Goal: Information Seeking & Learning: Learn about a topic

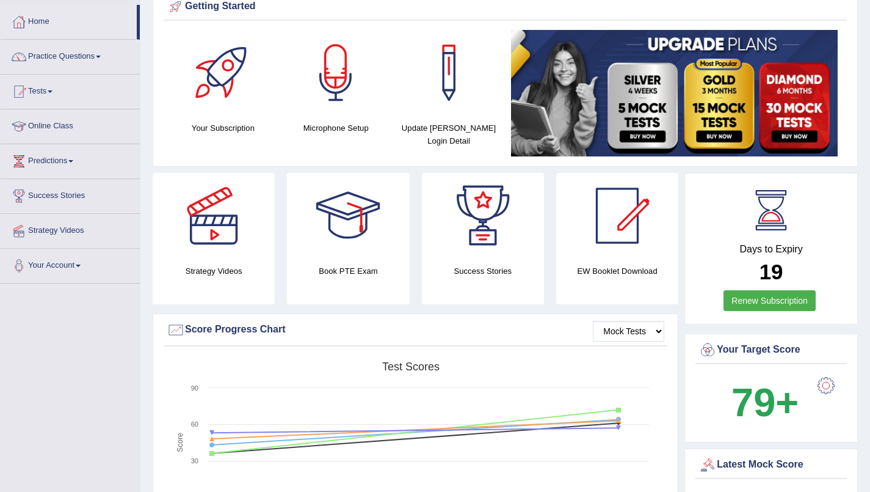
scroll to position [57, 0]
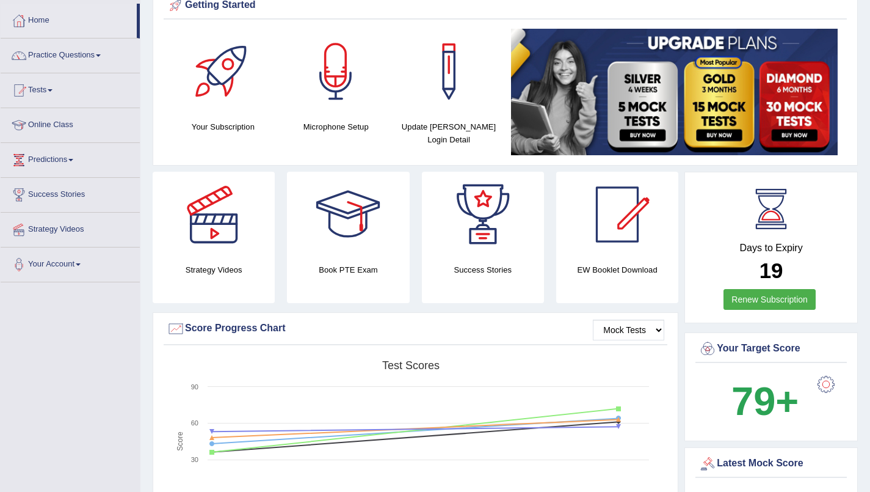
click at [27, 89] on div at bounding box center [19, 90] width 18 height 18
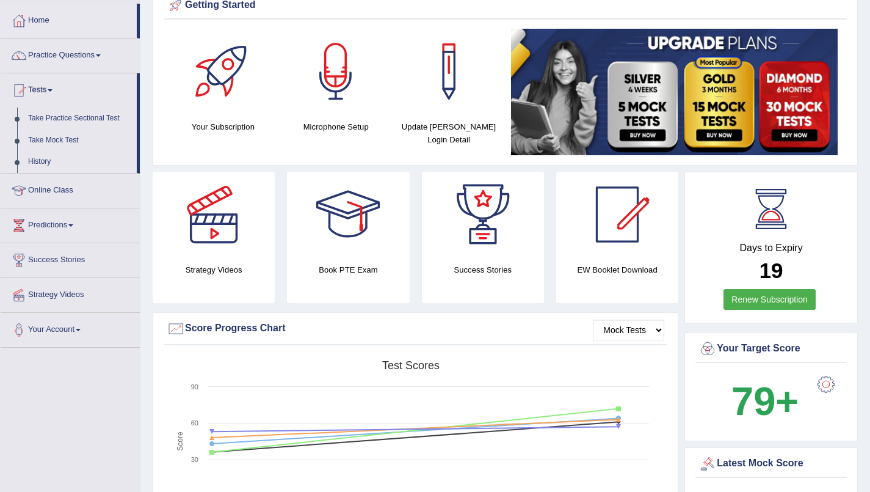
click at [765, 321] on div "Days to Expiry 19 Renew Subscription" at bounding box center [771, 247] width 173 height 151
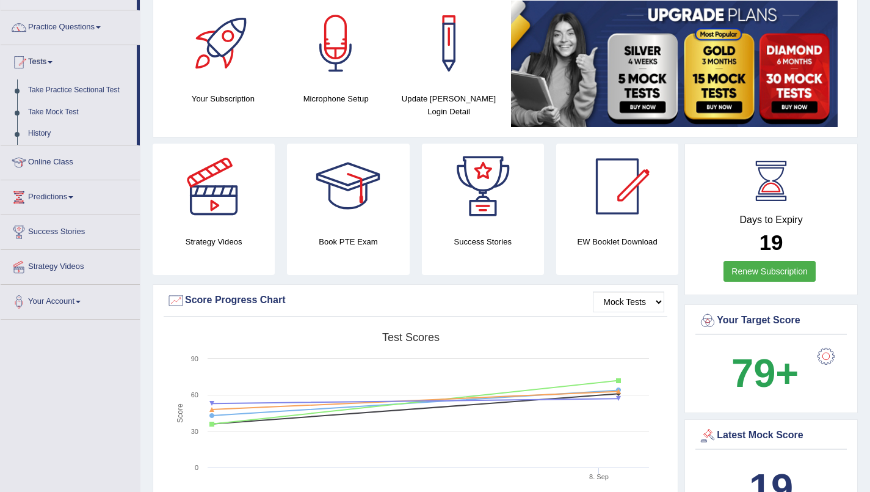
scroll to position [89, 0]
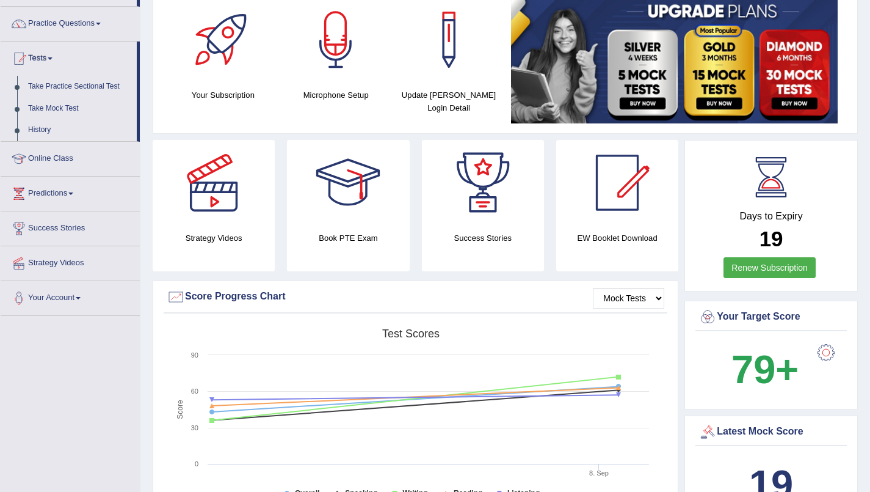
click at [38, 128] on link "History" at bounding box center [80, 130] width 114 height 22
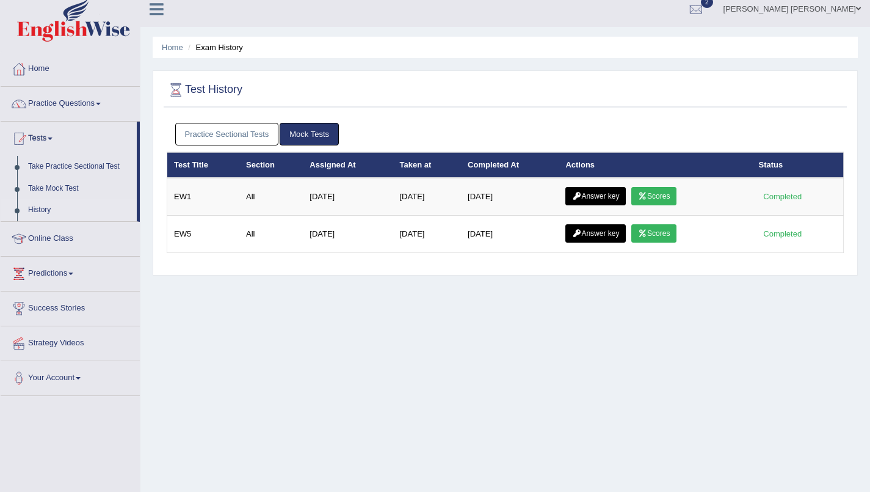
scroll to position [10, 0]
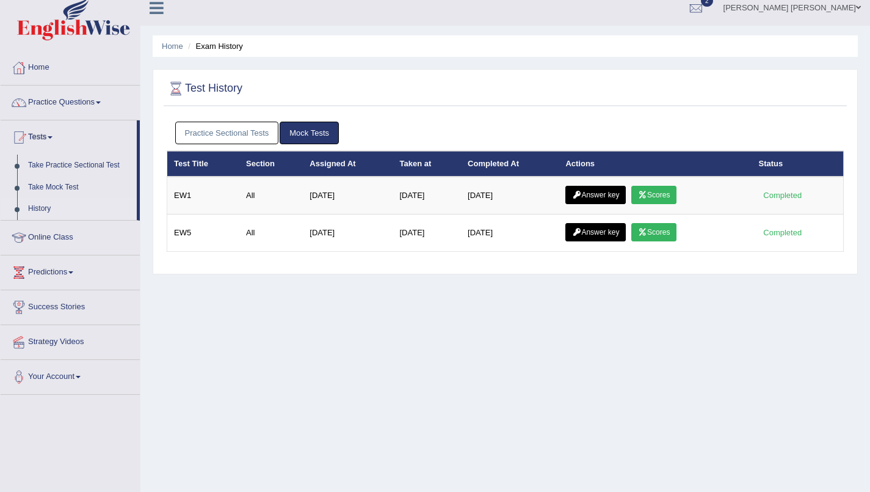
click at [321, 135] on link "Mock Tests" at bounding box center [309, 133] width 59 height 23
click at [242, 134] on link "Practice Sectional Tests" at bounding box center [227, 133] width 104 height 23
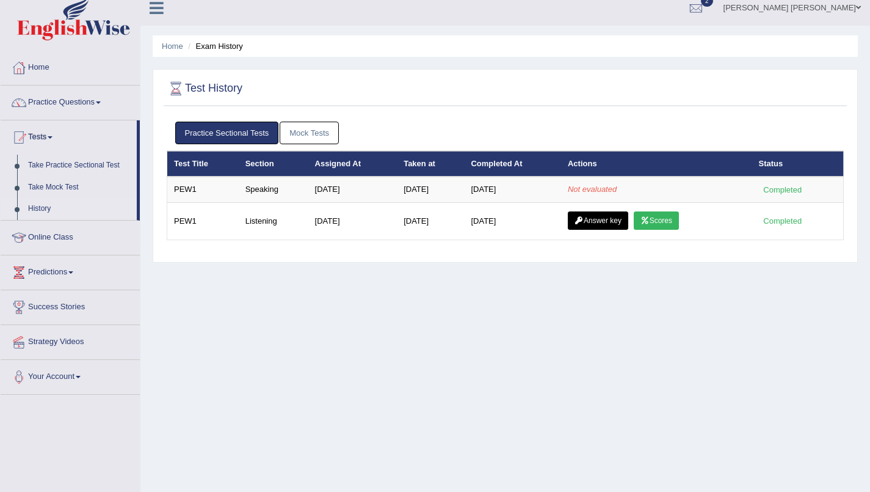
click at [108, 168] on link "Take Practice Sectional Test" at bounding box center [80, 165] width 114 height 22
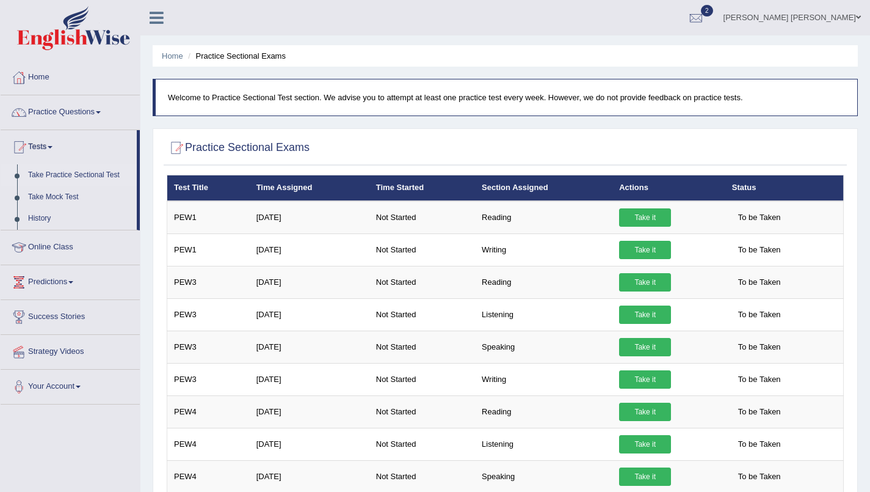
click at [101, 112] on span at bounding box center [98, 112] width 5 height 2
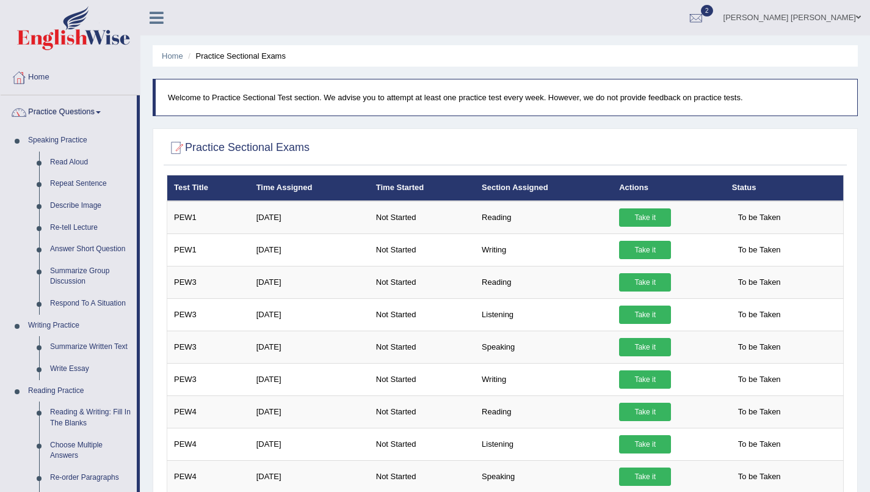
click at [96, 233] on link "Re-tell Lecture" at bounding box center [91, 228] width 92 height 22
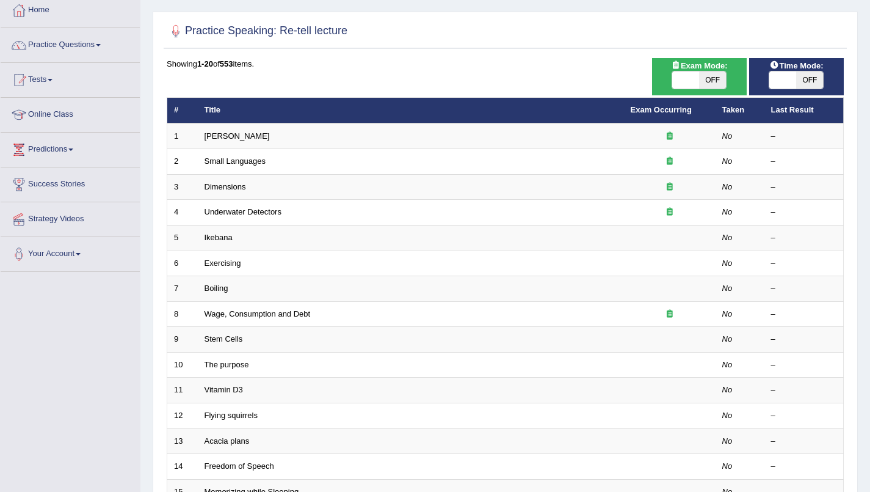
scroll to position [65, 0]
